Goal: Transaction & Acquisition: Obtain resource

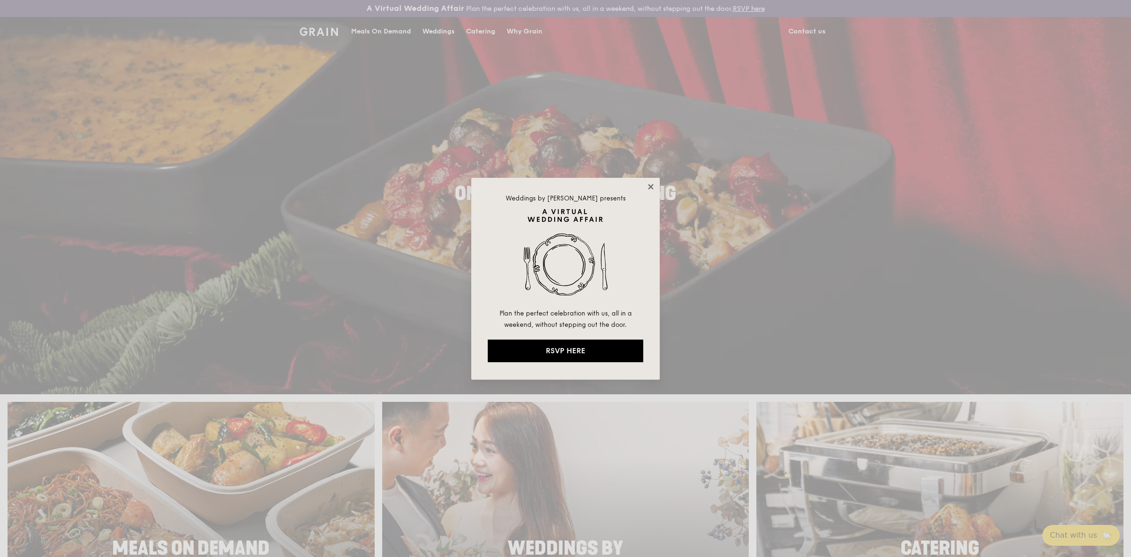
click at [648, 187] on icon at bounding box center [651, 186] width 8 height 8
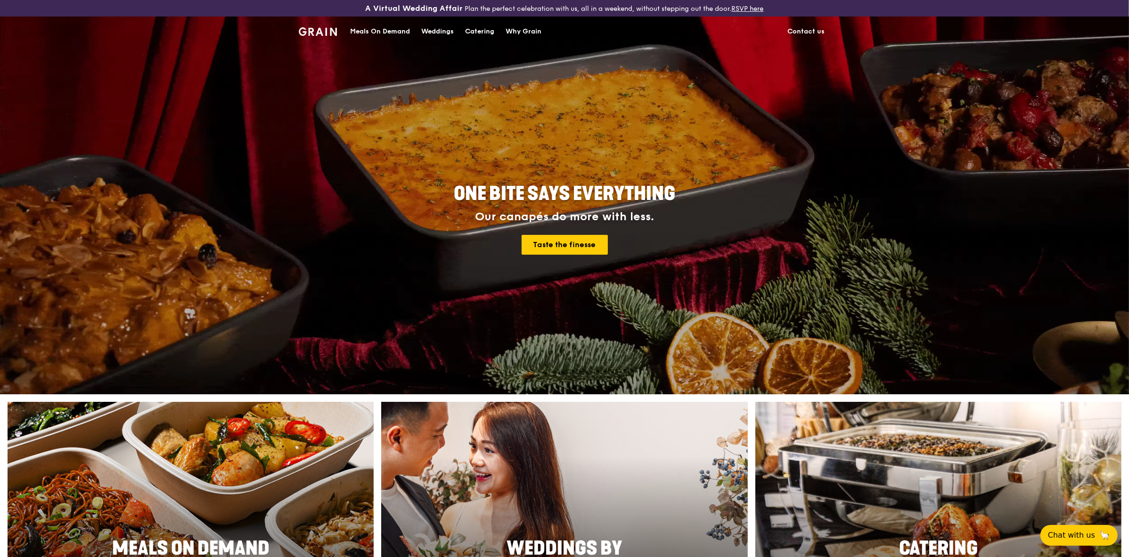
click at [396, 31] on div "Meals On Demand" at bounding box center [380, 31] width 60 height 28
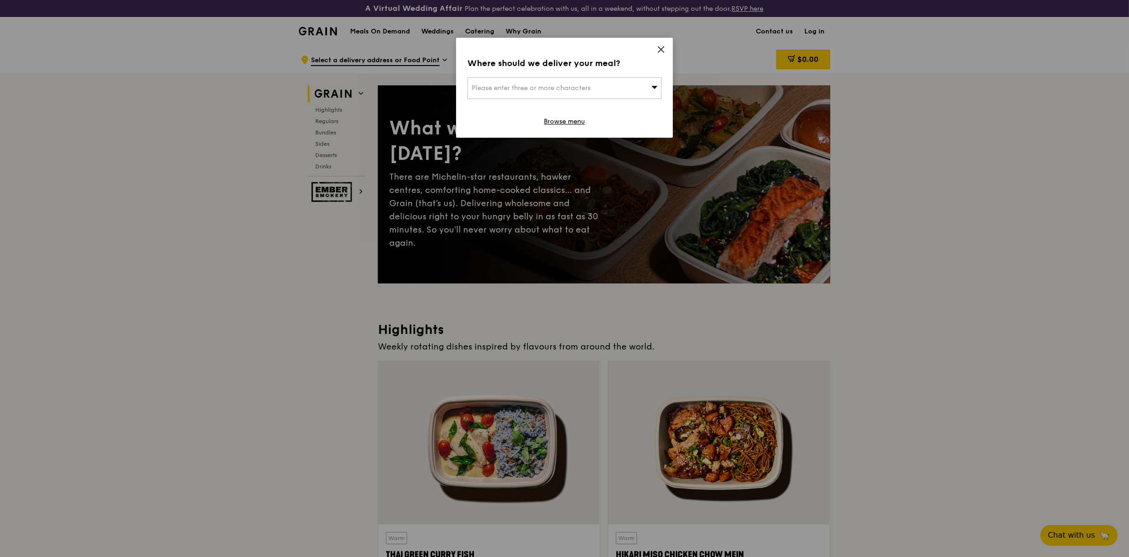
click at [662, 50] on icon at bounding box center [661, 50] width 6 height 6
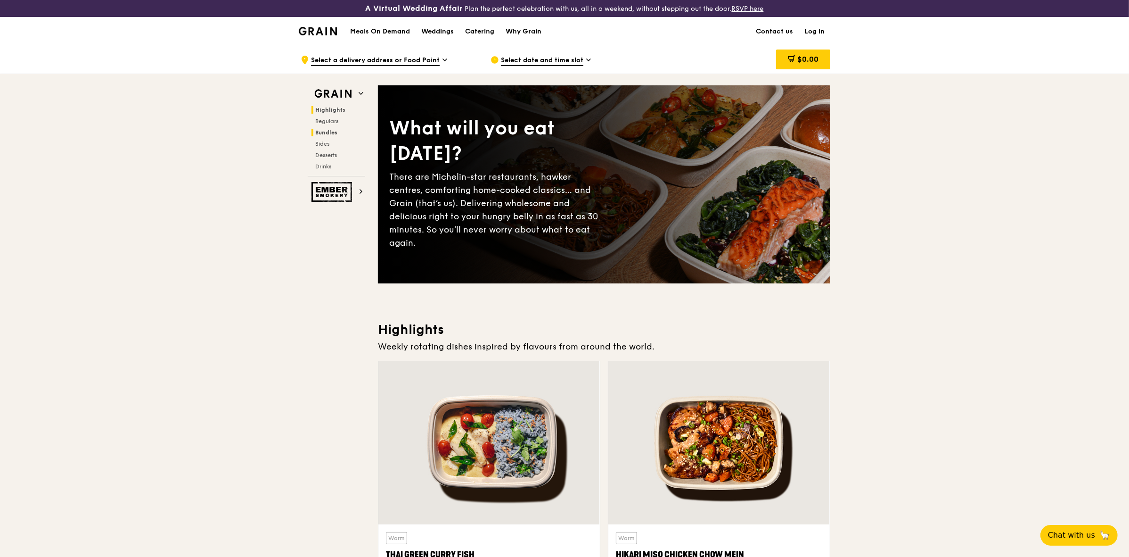
click at [333, 131] on span "Bundles" at bounding box center [326, 132] width 22 height 7
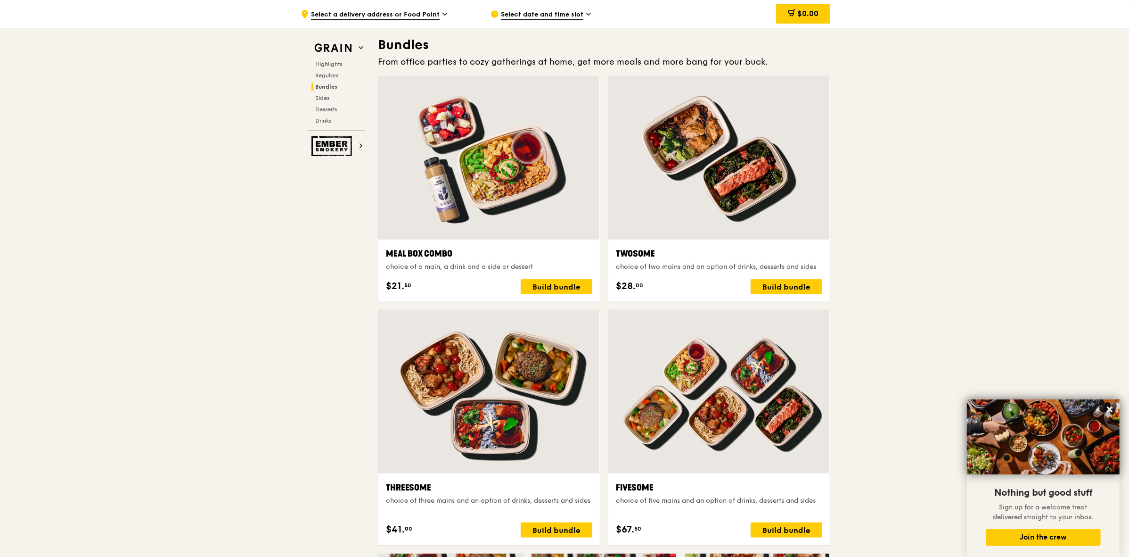
scroll to position [1659, 0]
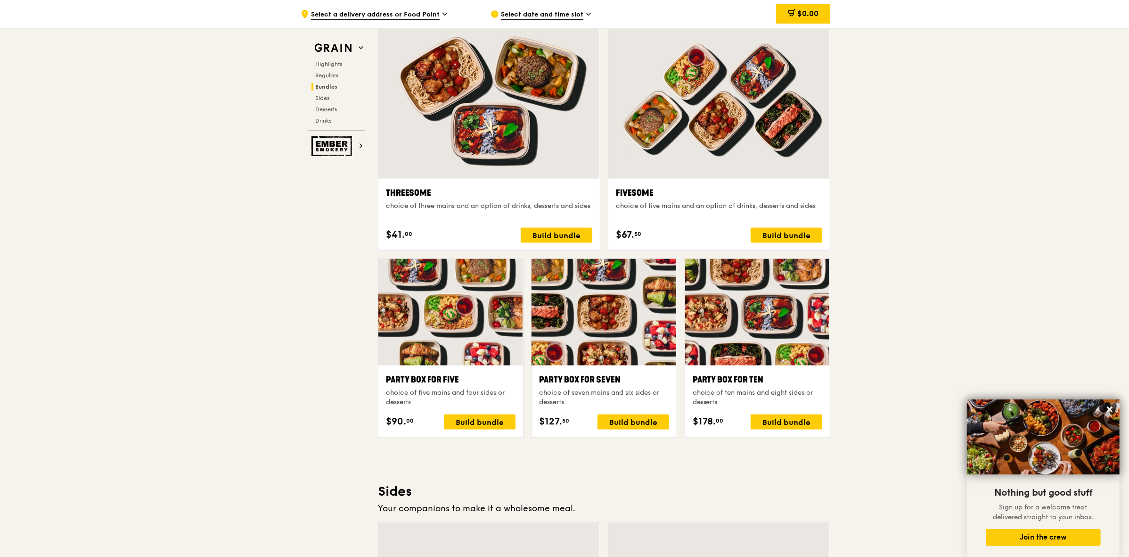
click at [799, 390] on div "choice of ten mains and eight sides or desserts" at bounding box center [758, 397] width 130 height 19
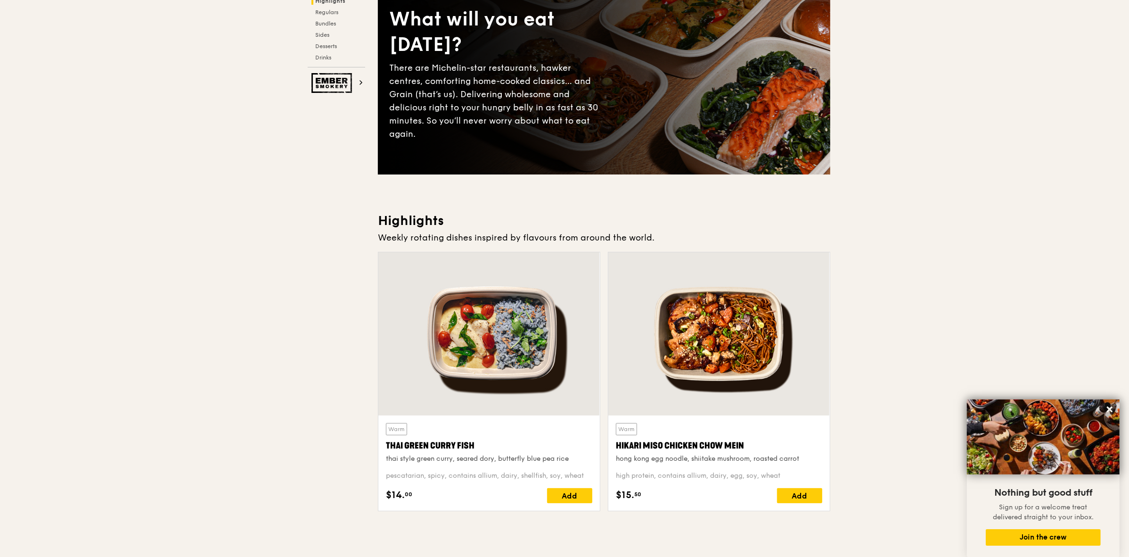
scroll to position [0, 0]
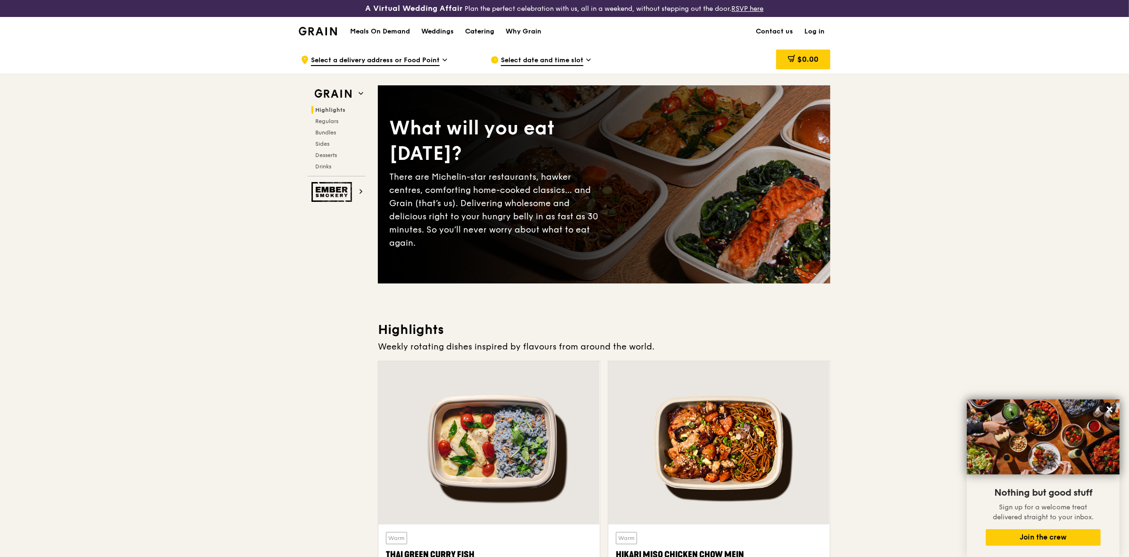
click at [477, 27] on div "Catering" at bounding box center [479, 31] width 29 height 28
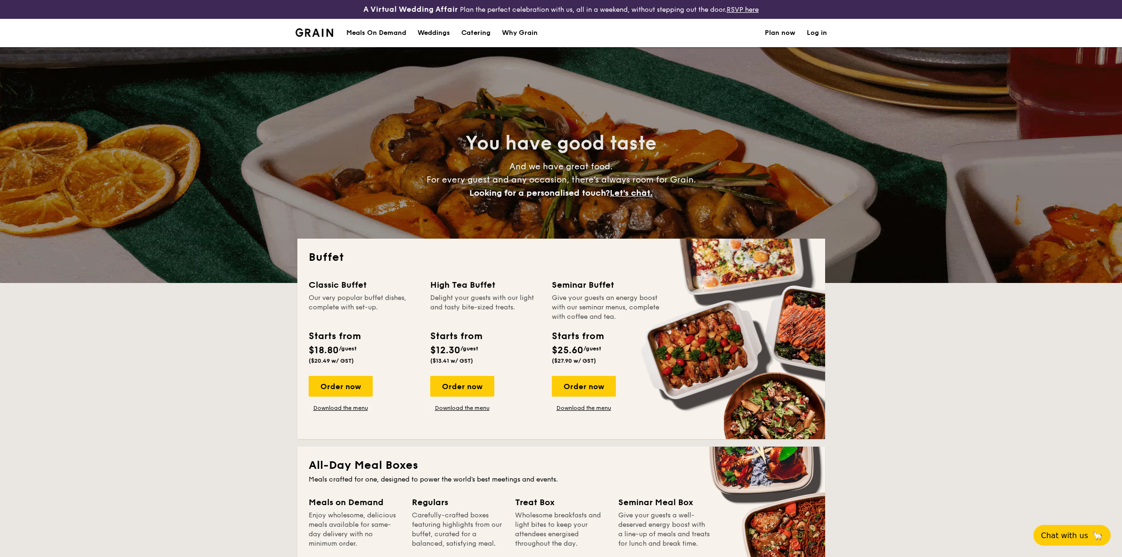
select select
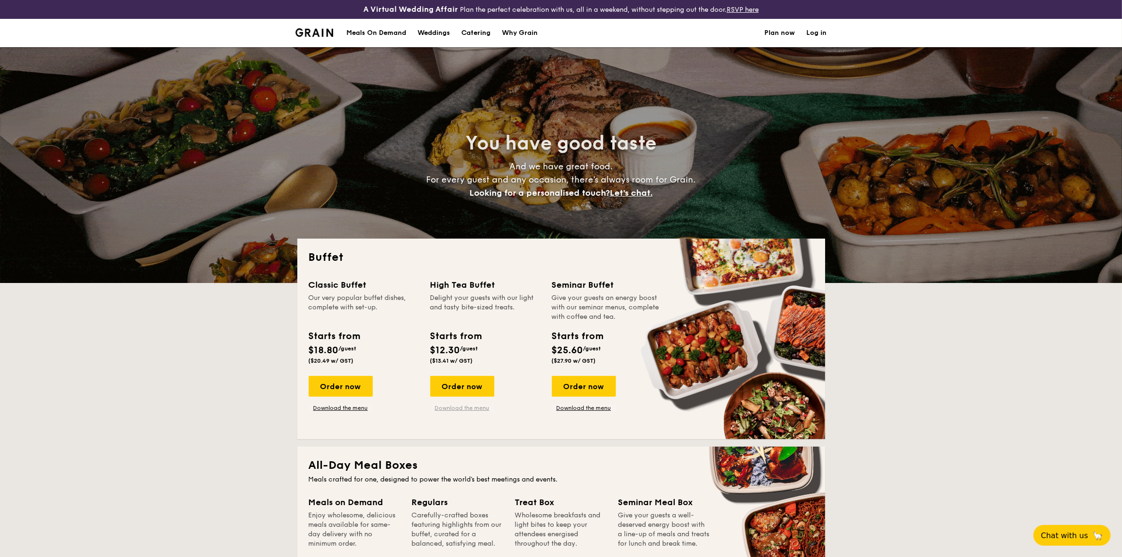
click at [477, 409] on link "Download the menu" at bounding box center [462, 408] width 64 height 8
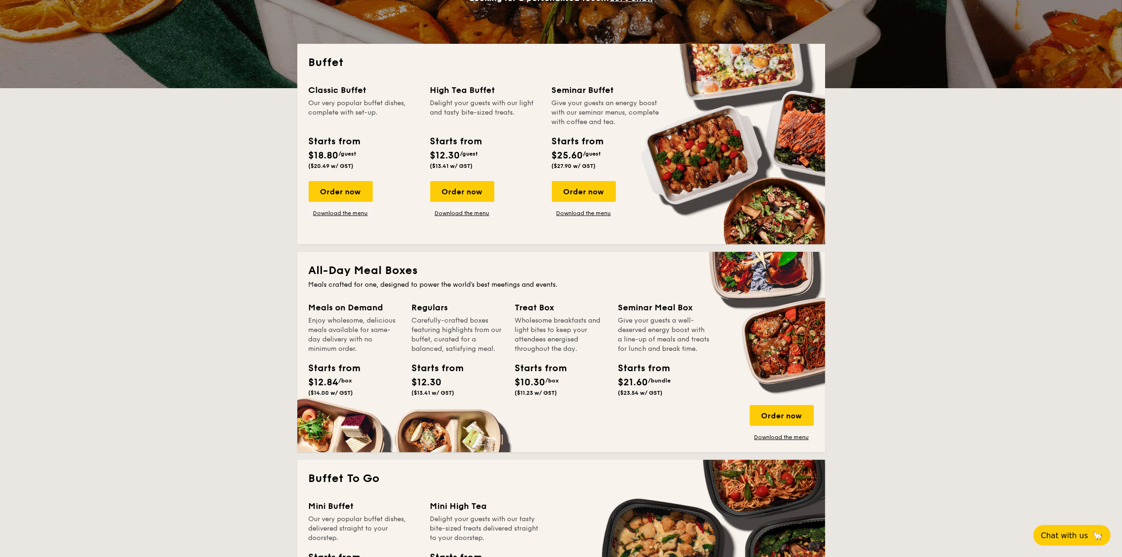
scroll to position [236, 0]
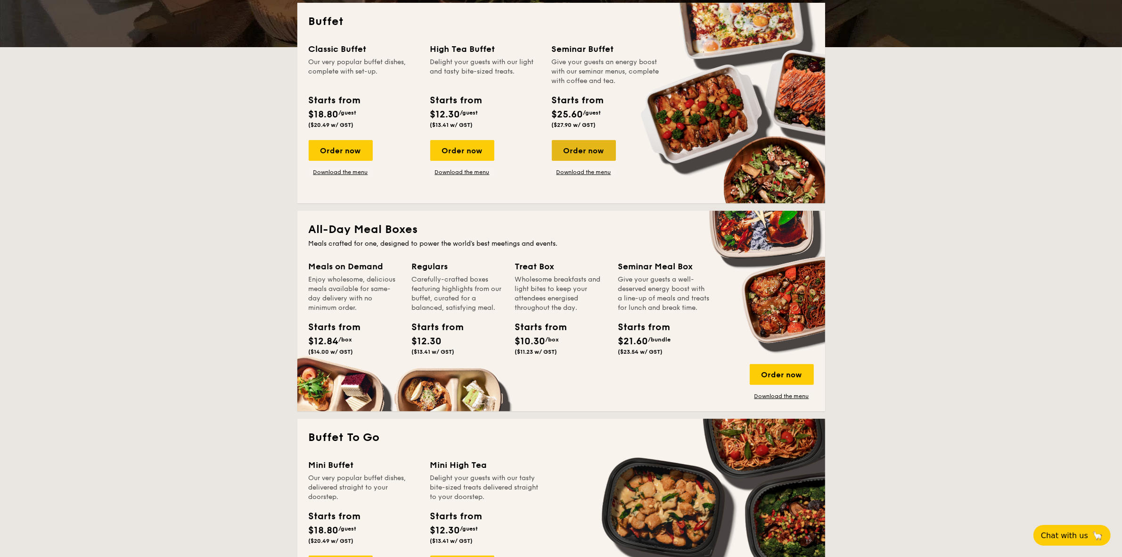
click at [603, 152] on div "Order now" at bounding box center [584, 150] width 64 height 21
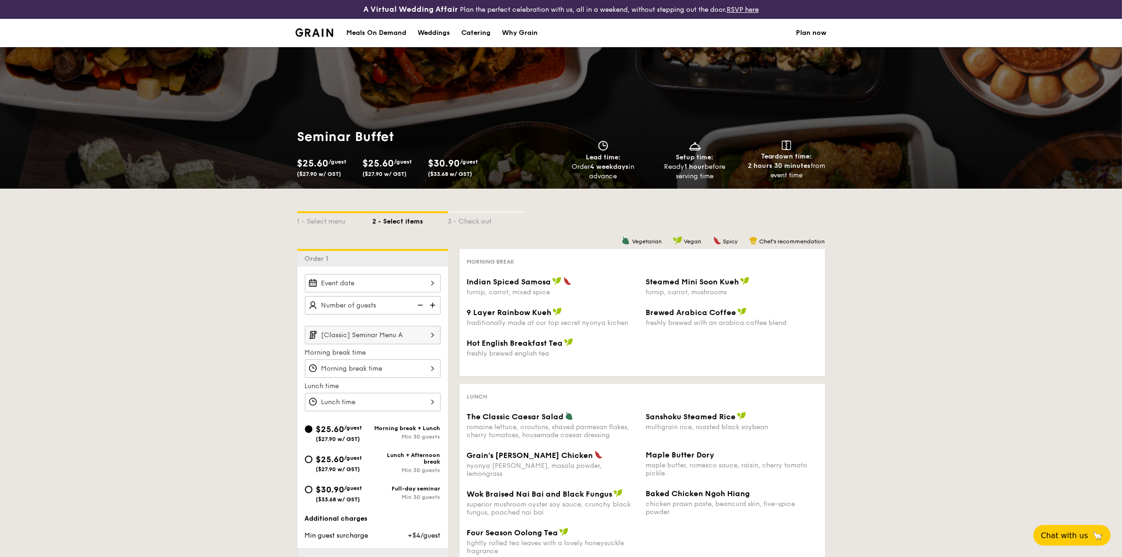
click at [470, 36] on div "Catering" at bounding box center [475, 33] width 29 height 28
select select
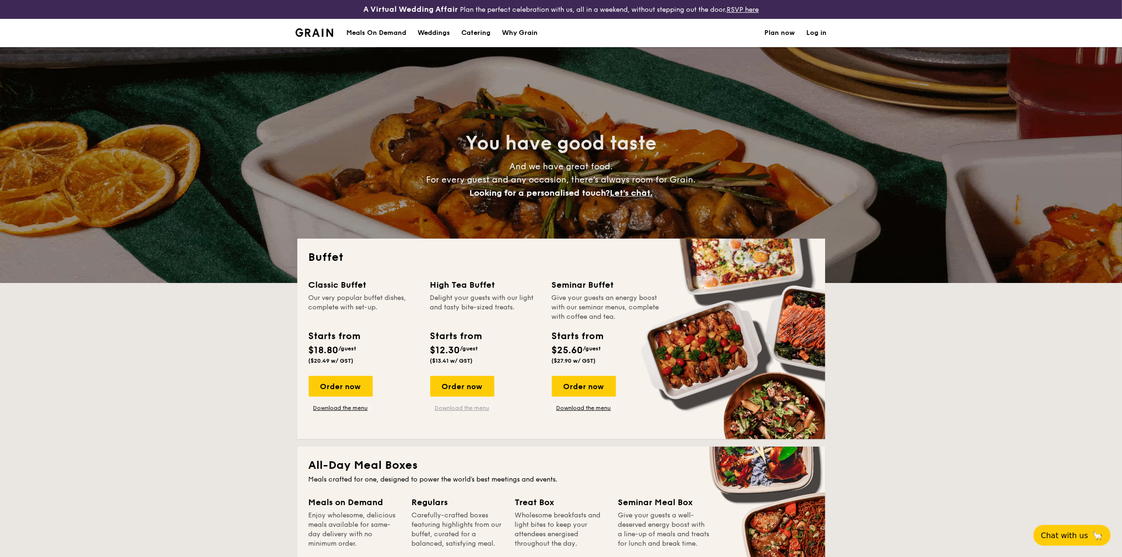
click at [474, 409] on link "Download the menu" at bounding box center [462, 408] width 64 height 8
click at [353, 404] on link "Download the menu" at bounding box center [341, 408] width 64 height 8
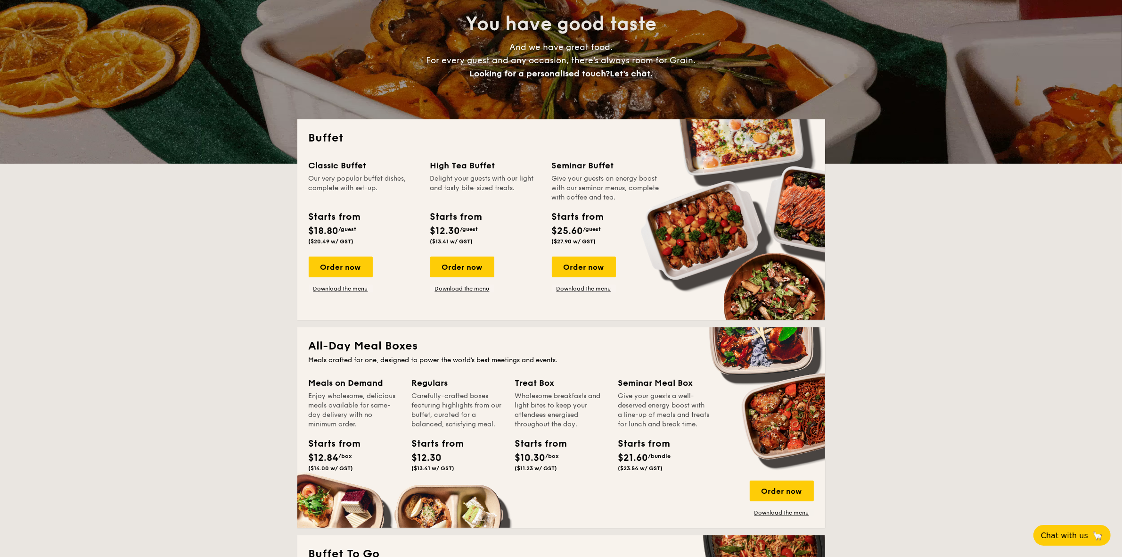
scroll to position [177, 0]
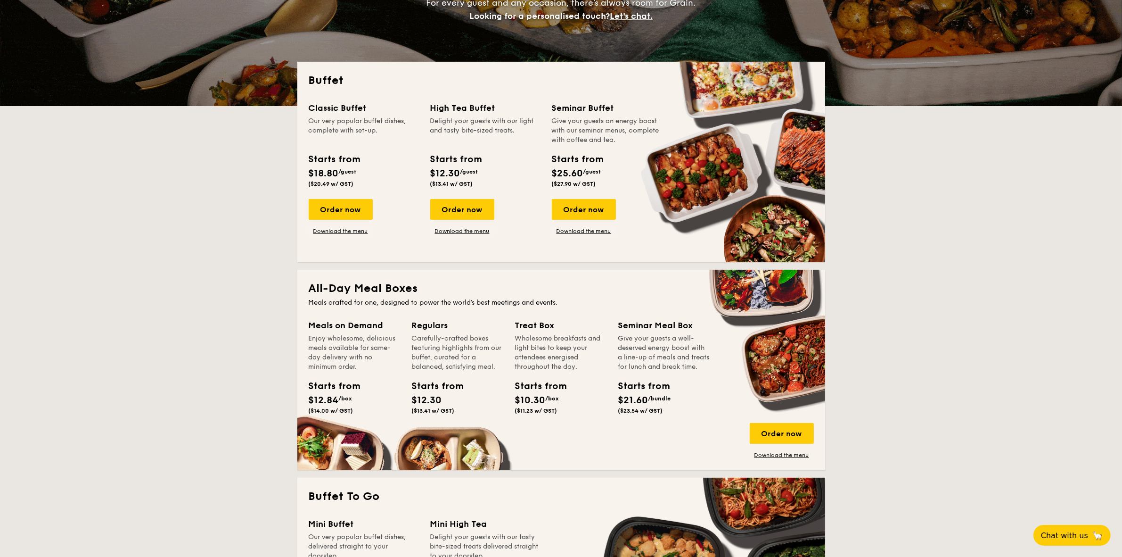
click at [642, 414] on div "Starts from $21.60 /bundle ($23.54 w/ GST)" at bounding box center [639, 396] width 42 height 35
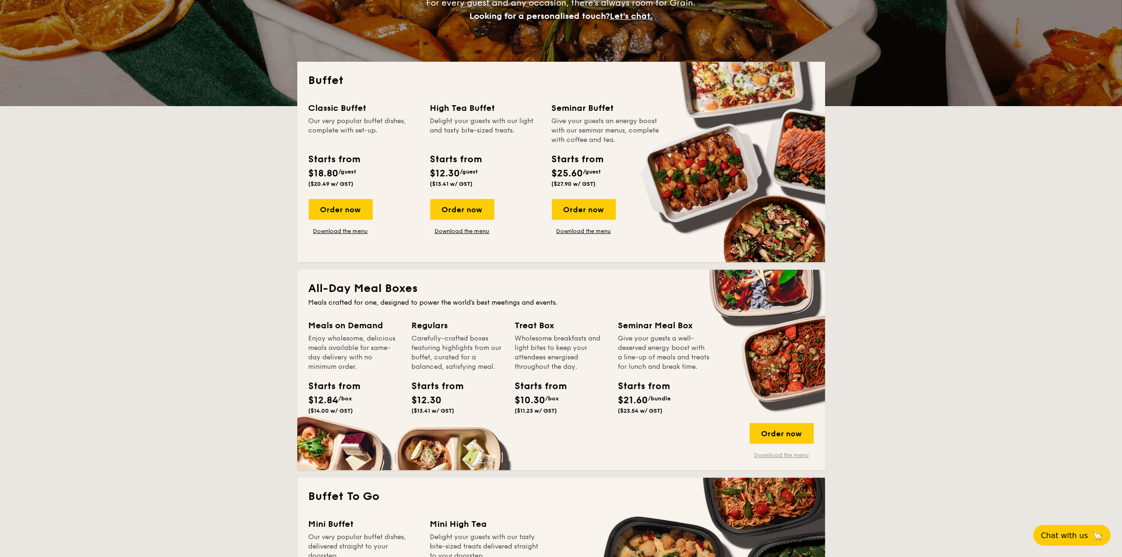
click at [775, 455] on link "Download the menu" at bounding box center [782, 455] width 64 height 8
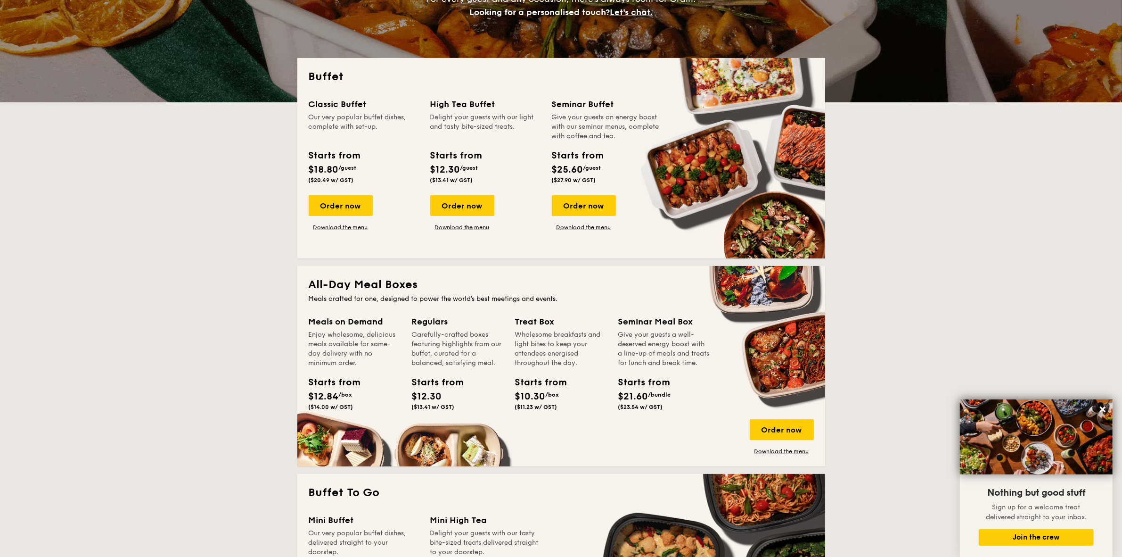
scroll to position [0, 0]
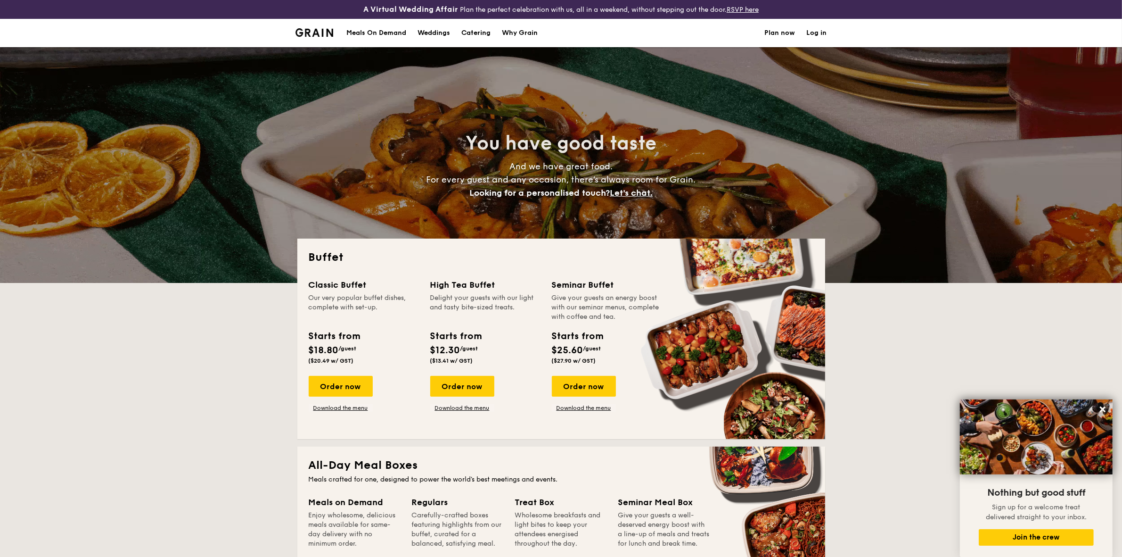
click at [470, 33] on h1 "Catering" at bounding box center [475, 33] width 29 height 28
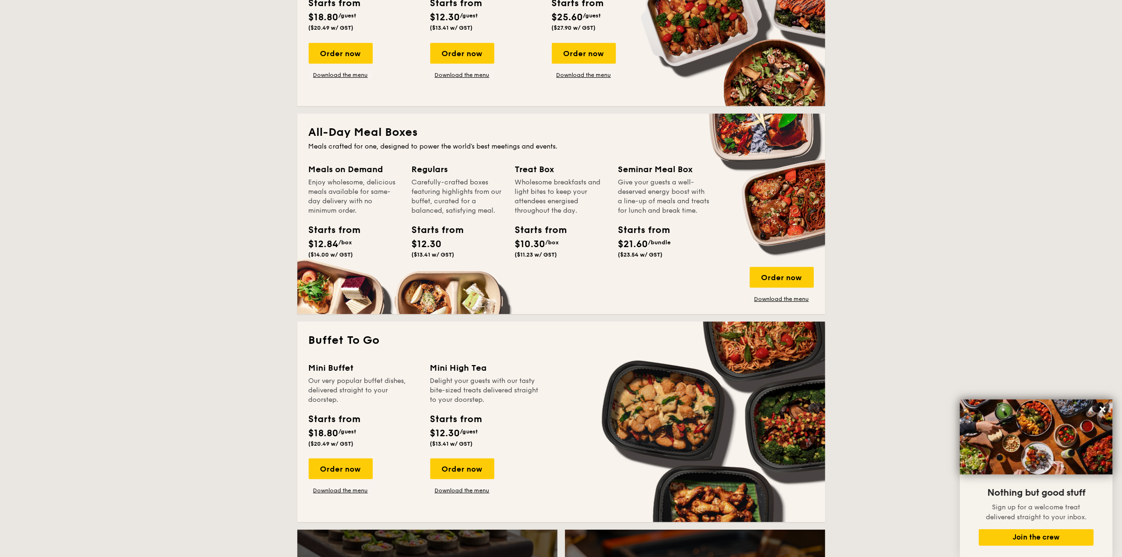
scroll to position [353, 0]
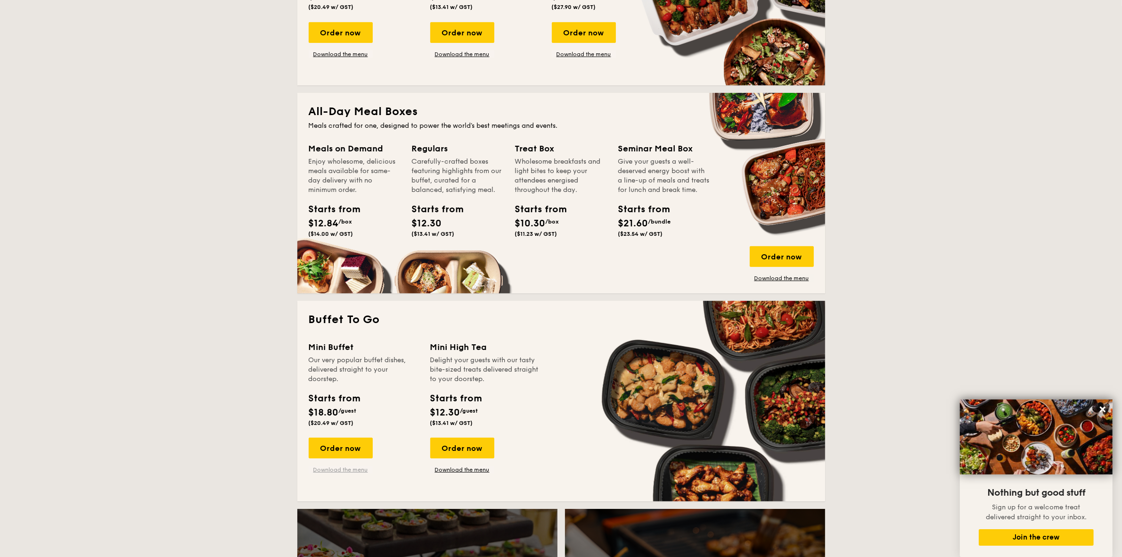
click at [356, 467] on link "Download the menu" at bounding box center [341, 470] width 64 height 8
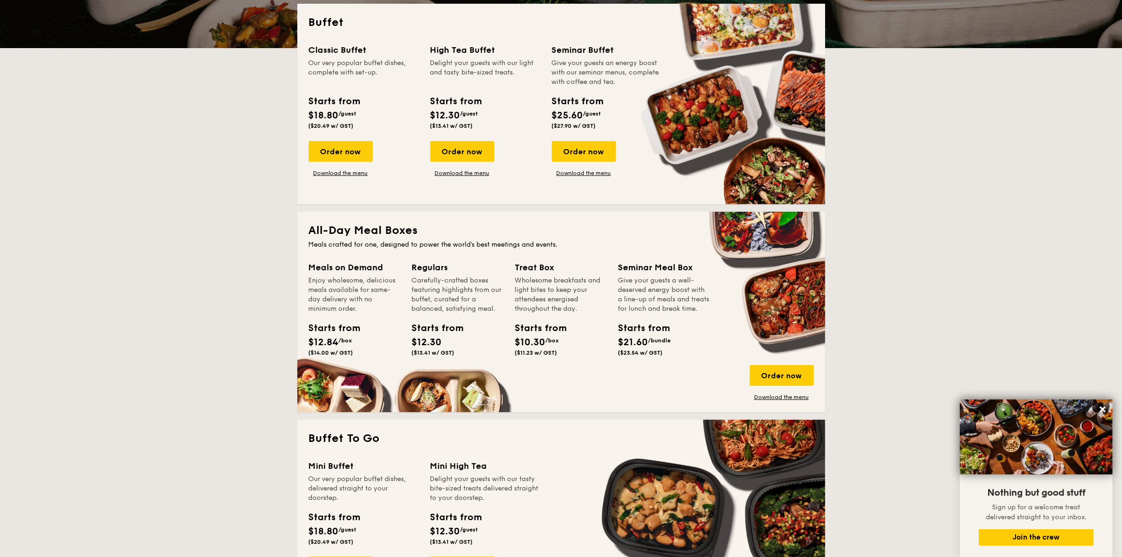
scroll to position [0, 0]
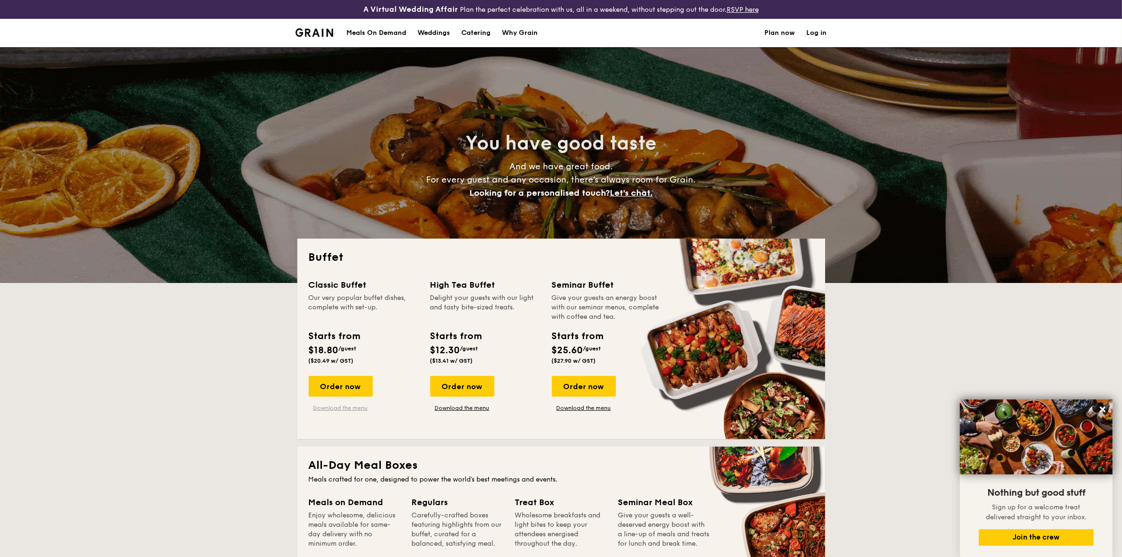
click at [355, 409] on link "Download the menu" at bounding box center [341, 408] width 64 height 8
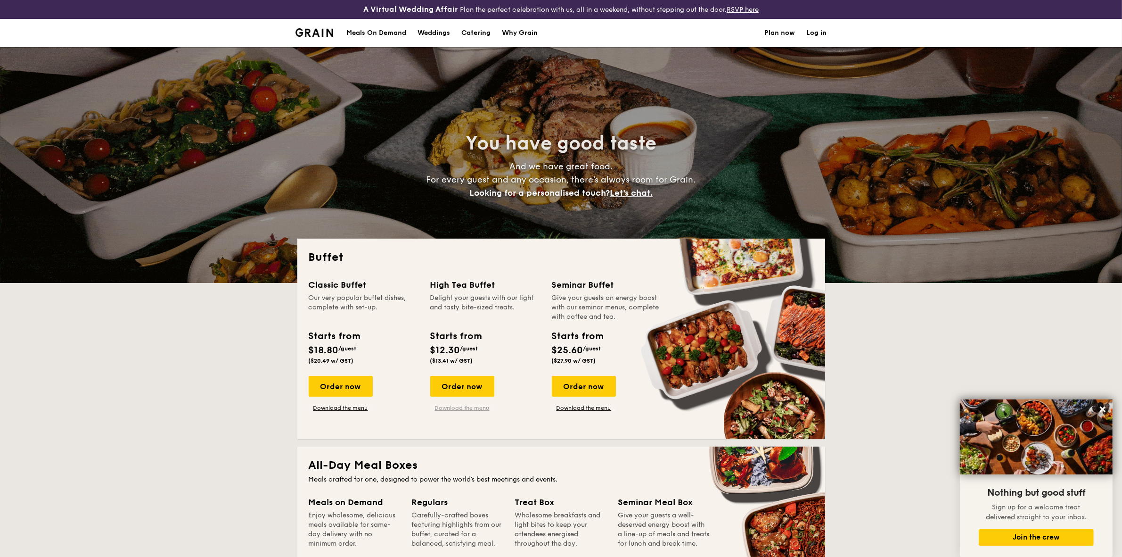
click at [456, 406] on link "Download the menu" at bounding box center [462, 408] width 64 height 8
